Goal: Task Accomplishment & Management: Manage account settings

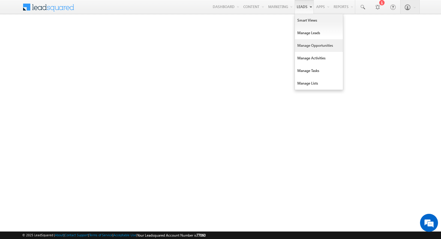
click at [311, 40] on link "Manage Opportunities" at bounding box center [319, 45] width 48 height 13
click at [313, 30] on link "Manage Leads" at bounding box center [319, 33] width 48 height 13
click at [312, 30] on link "Manage Leads" at bounding box center [319, 33] width 48 height 13
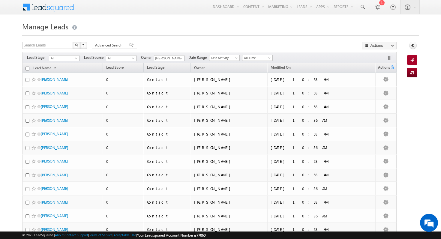
click at [28, 68] on input "checkbox" at bounding box center [28, 69] width 4 height 4
checkbox input "true"
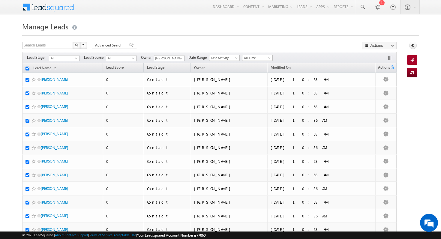
checkbox input "true"
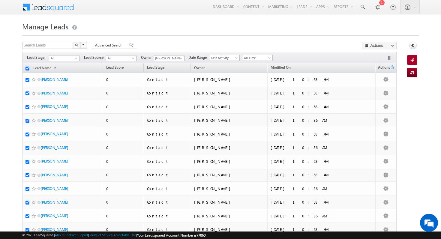
checkbox input "true"
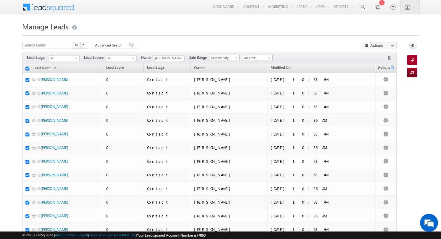
checkbox input "true"
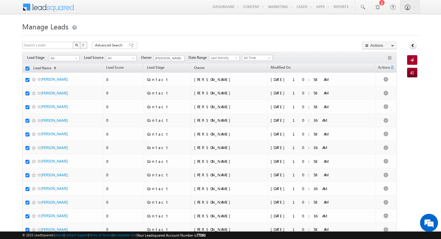
checkbox input "true"
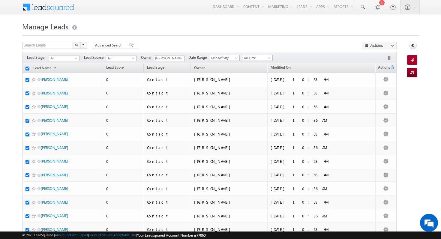
checkbox input "true"
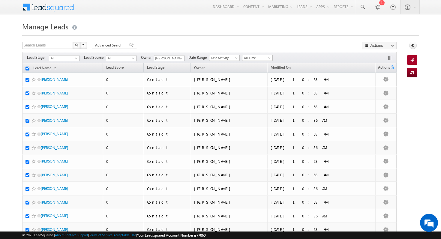
checkbox input "true"
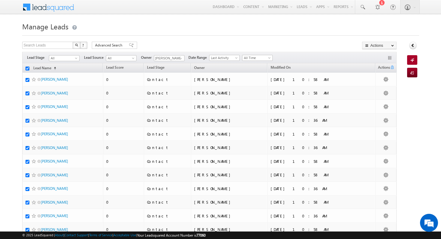
checkbox input "true"
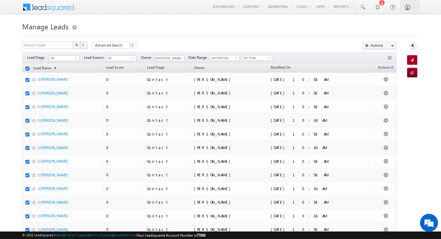
checkbox input "true"
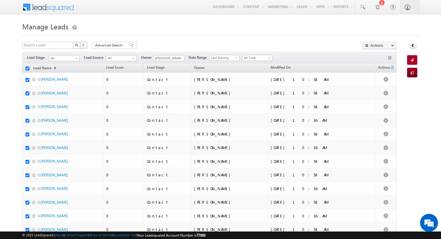
checkbox input "true"
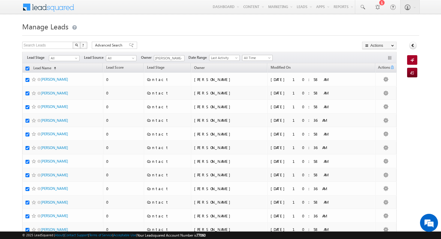
checkbox input "true"
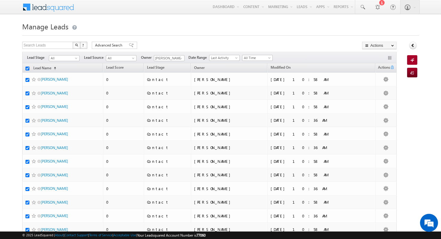
checkbox input "true"
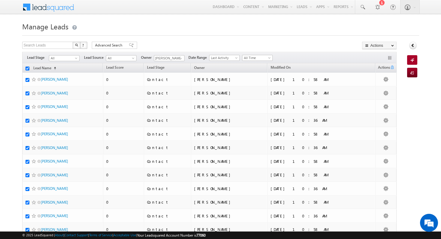
checkbox input "true"
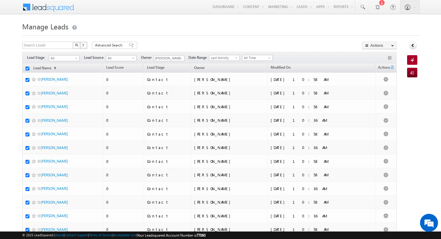
checkbox input "true"
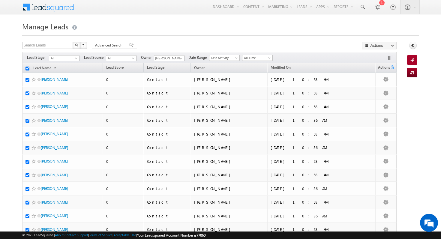
checkbox input "true"
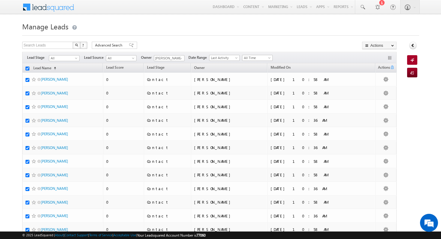
checkbox input "true"
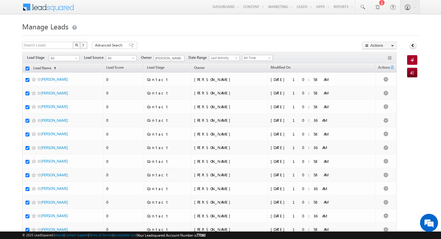
checkbox input "true"
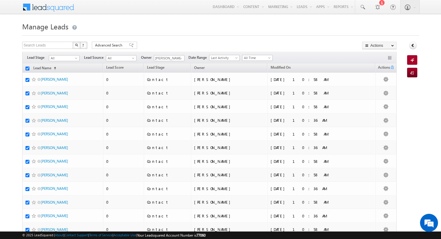
checkbox input "true"
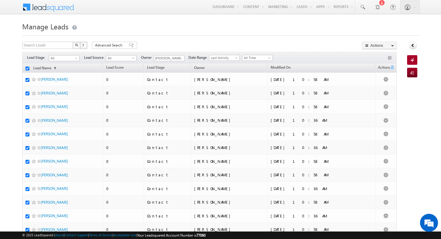
checkbox input "true"
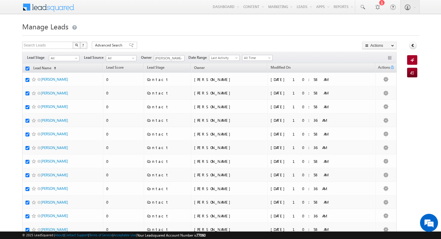
checkbox input "true"
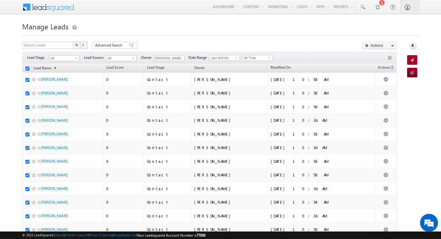
checkbox input "true"
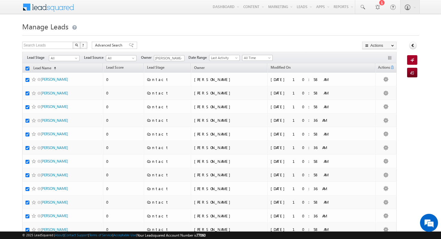
checkbox input "true"
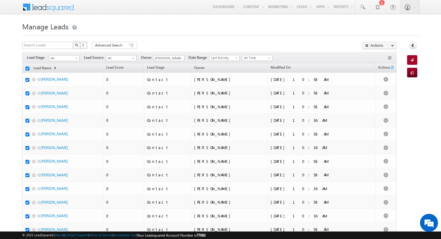
checkbox input "true"
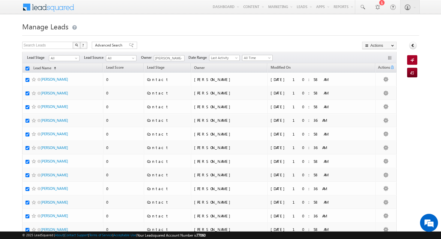
checkbox input "true"
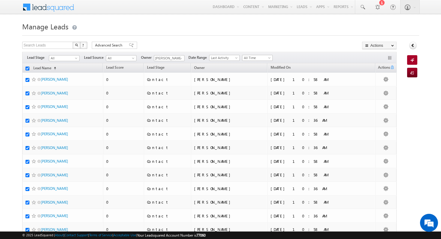
checkbox input "true"
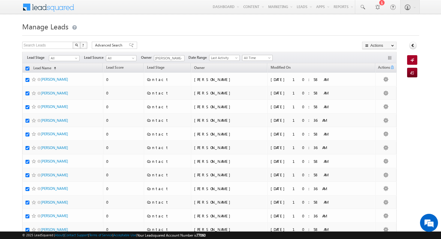
checkbox input "true"
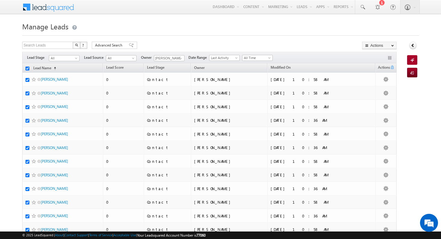
checkbox input "true"
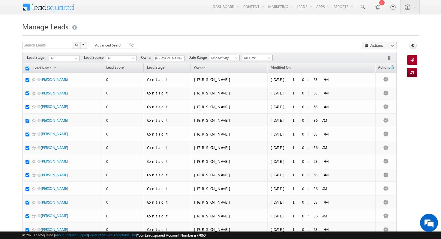
checkbox input "true"
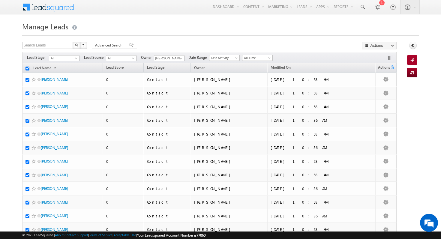
checkbox input "true"
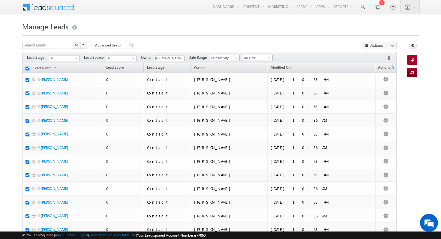
checkbox input "true"
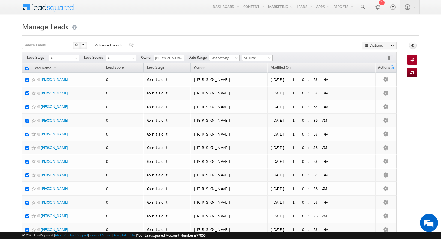
checkbox input "true"
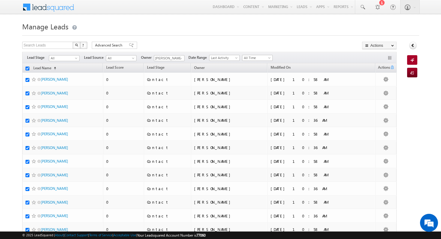
checkbox input "true"
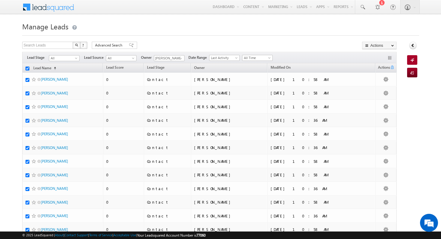
checkbox input "true"
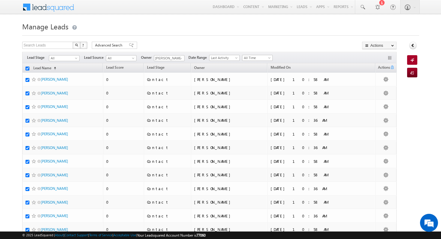
checkbox input "true"
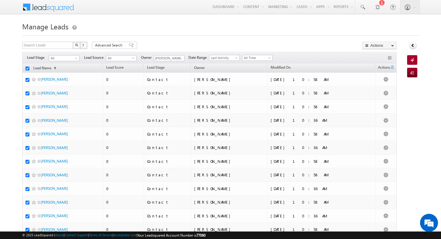
checkbox input "true"
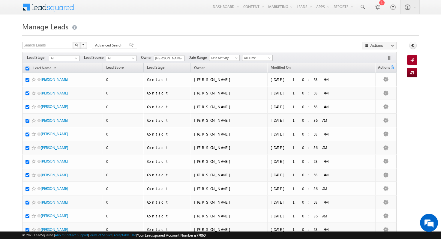
checkbox input "true"
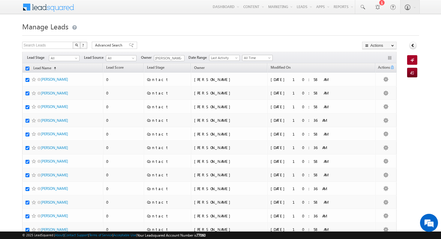
checkbox input "true"
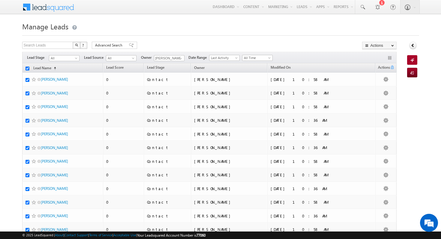
checkbox input "true"
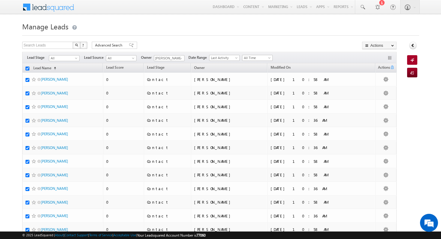
checkbox input "true"
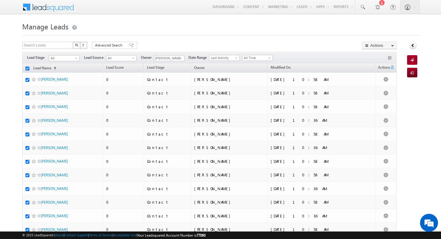
checkbox input "true"
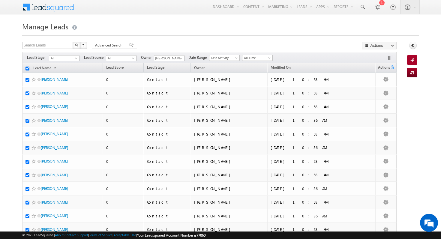
checkbox input "true"
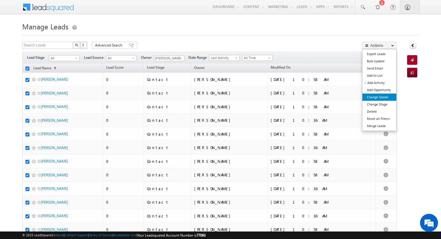
click at [393, 97] on link "Change Owner" at bounding box center [380, 97] width 34 height 7
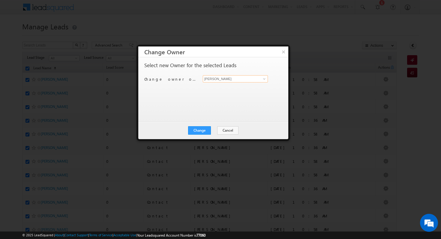
click at [224, 79] on input "[PERSON_NAME]" at bounding box center [235, 78] width 65 height 7
click at [264, 79] on span at bounding box center [264, 79] width 5 height 5
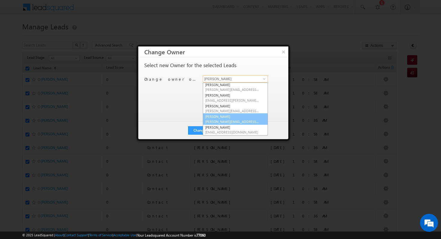
scroll to position [1, 0]
click at [231, 119] on link "Shubham Mhaske Shubham.Mhaske@indglobal.ae" at bounding box center [235, 119] width 65 height 11
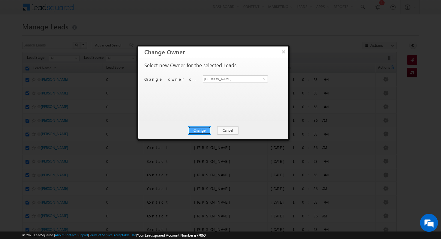
click at [209, 127] on button "Change" at bounding box center [199, 130] width 23 height 8
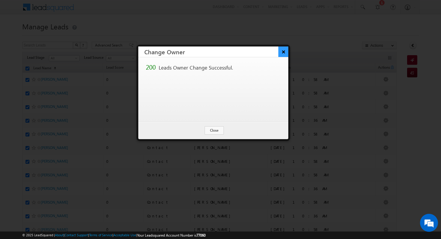
click at [285, 56] on button "×" at bounding box center [284, 52] width 10 height 11
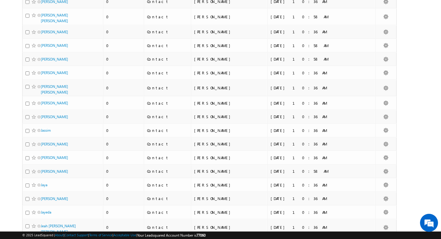
scroll to position [0, 0]
